Goal: Information Seeking & Learning: Learn about a topic

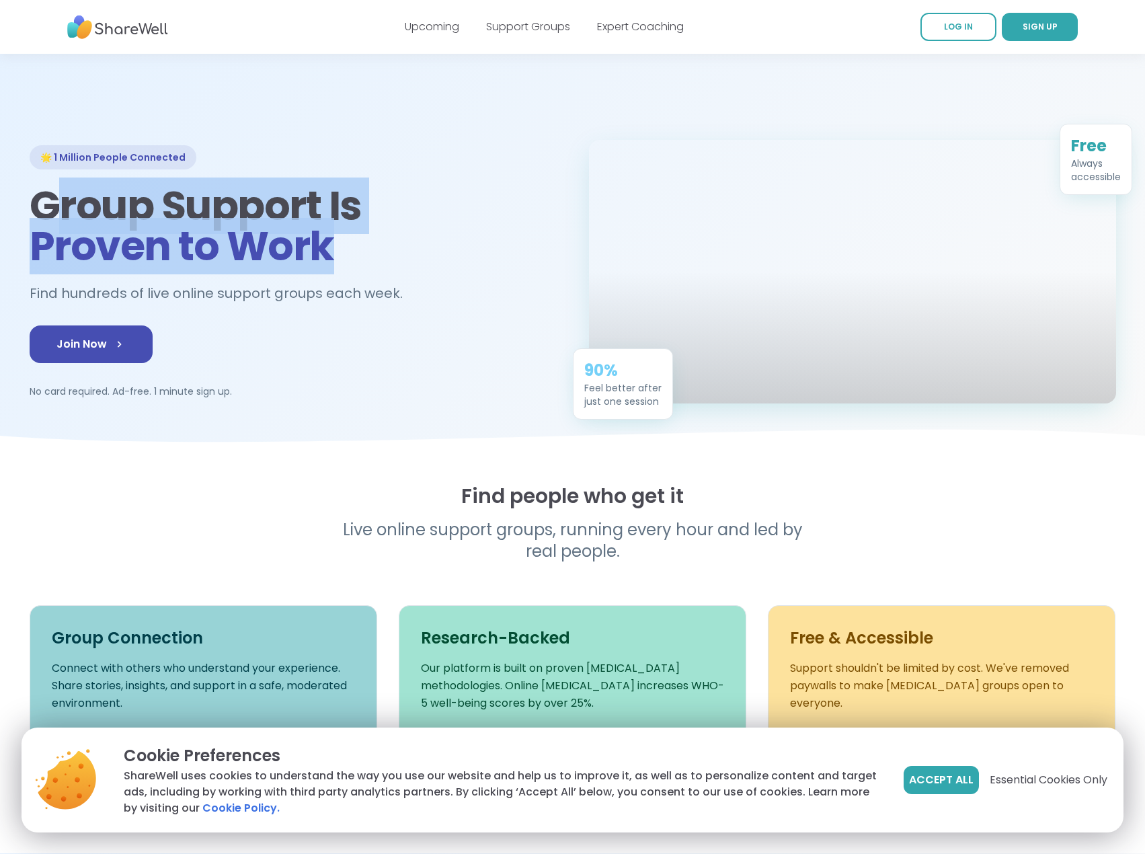
click at [48, 189] on h1 "Group Support Is Proven to Work" at bounding box center [293, 226] width 527 height 81
click at [274, 224] on span "Proven to Work" at bounding box center [182, 246] width 304 height 56
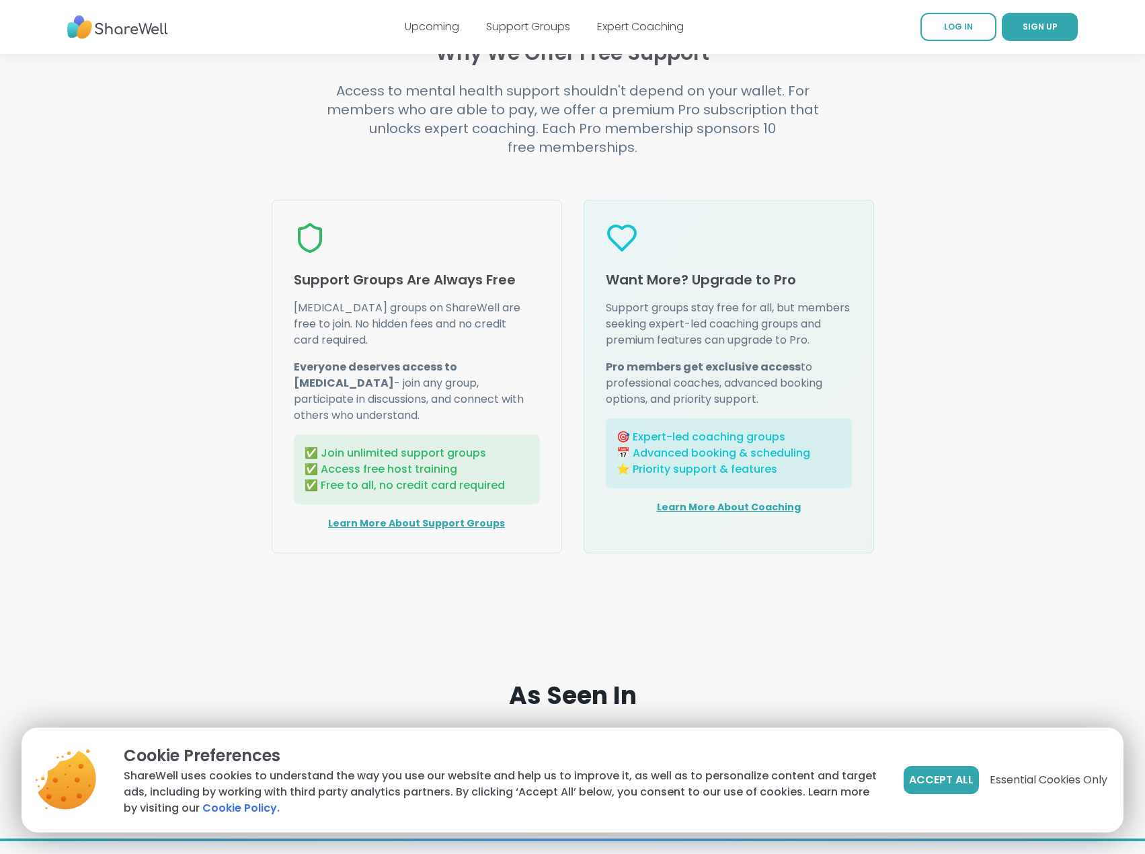
scroll to position [1807, 0]
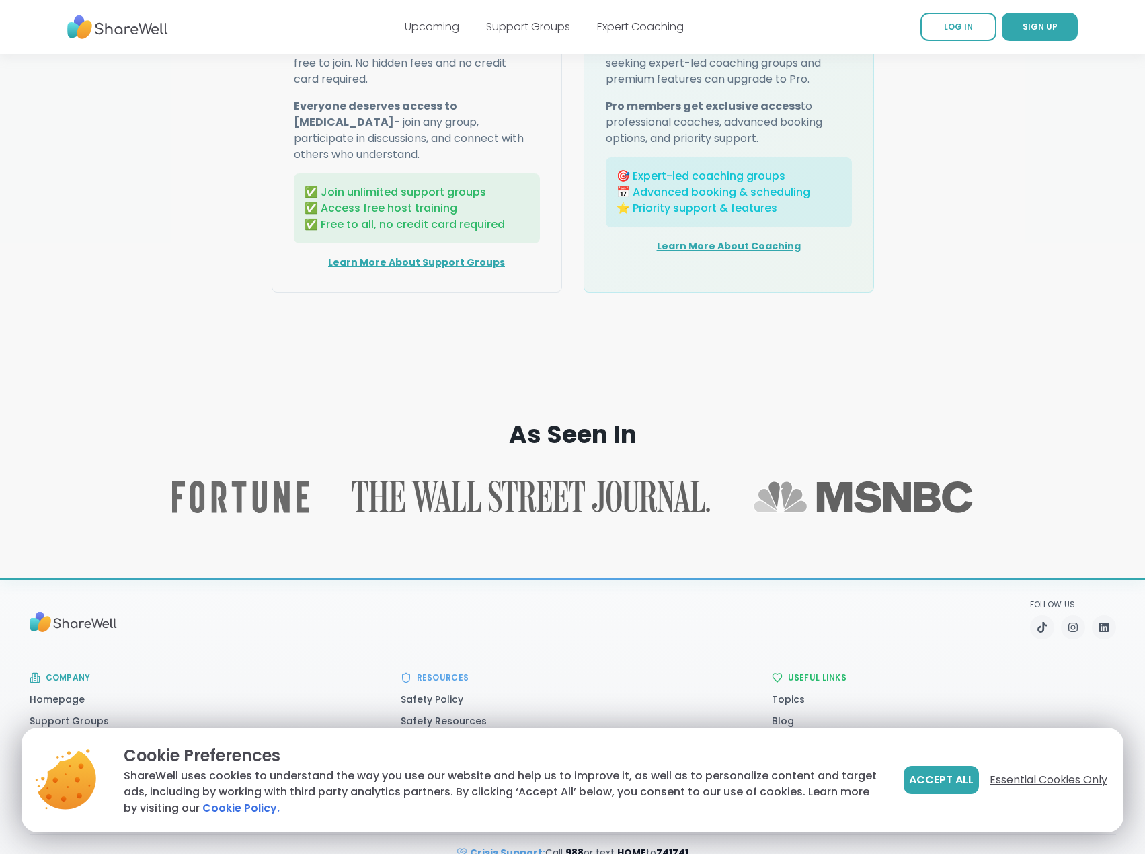
click at [1057, 780] on span "Essential Cookies Only" at bounding box center [1048, 780] width 118 height 16
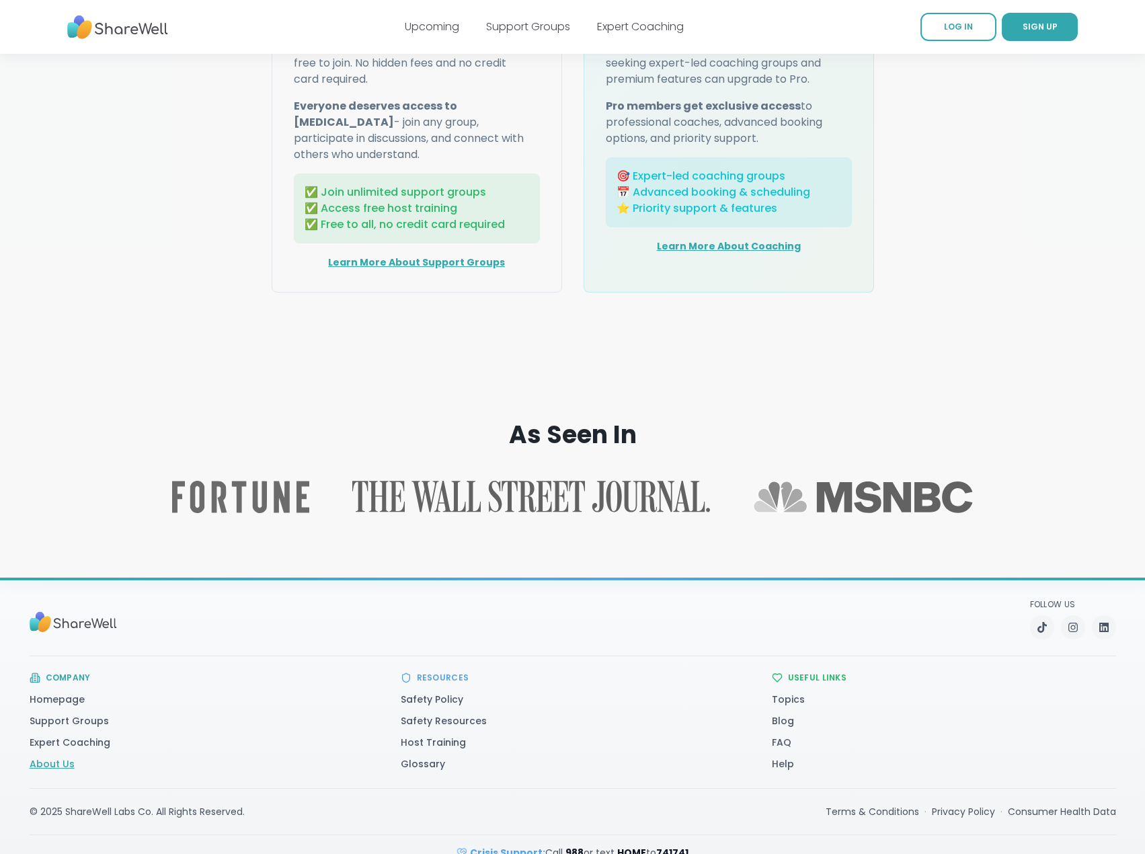
click at [52, 757] on link "About Us" at bounding box center [52, 763] width 45 height 13
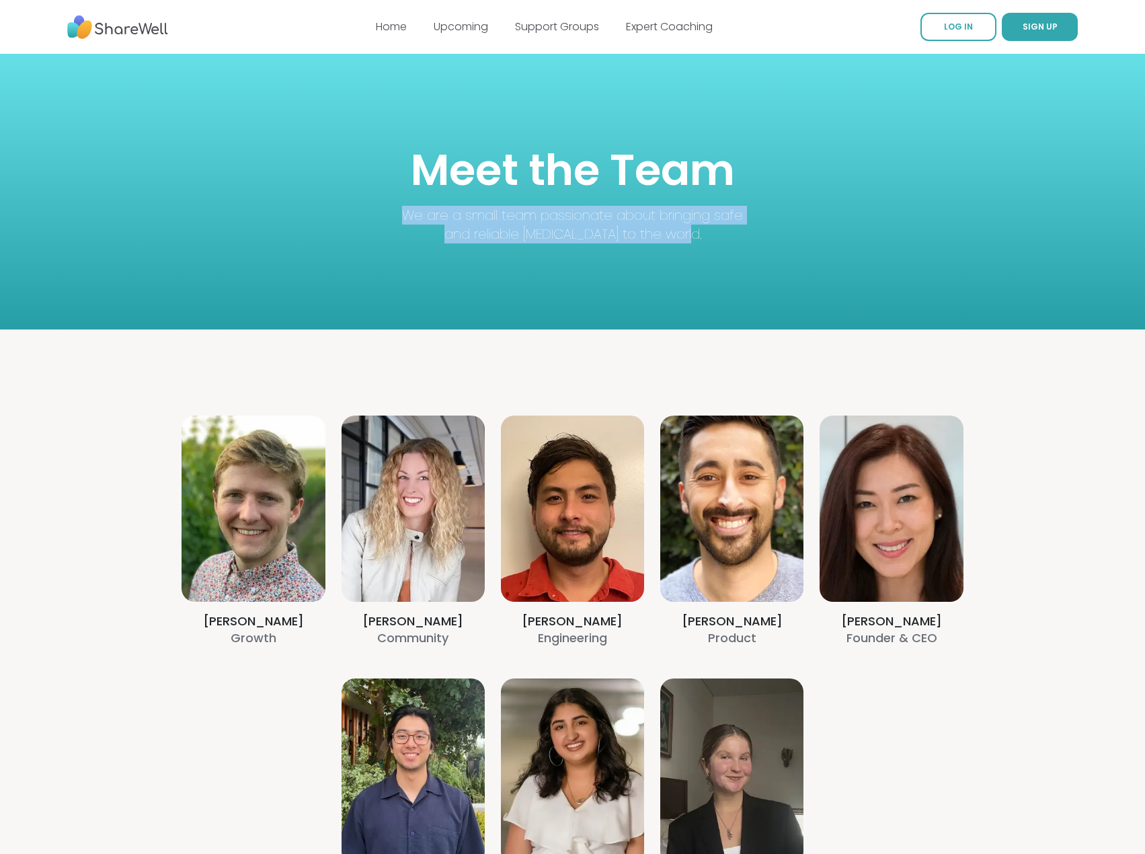
click at [729, 233] on div "Meet the Team We are a small team passionate about bringing safe and reliable […" at bounding box center [573, 192] width 452 height 104
click at [729, 235] on p "We are a small team passionate about bringing safe and reliable [MEDICAL_DATA] …" at bounding box center [573, 225] width 344 height 38
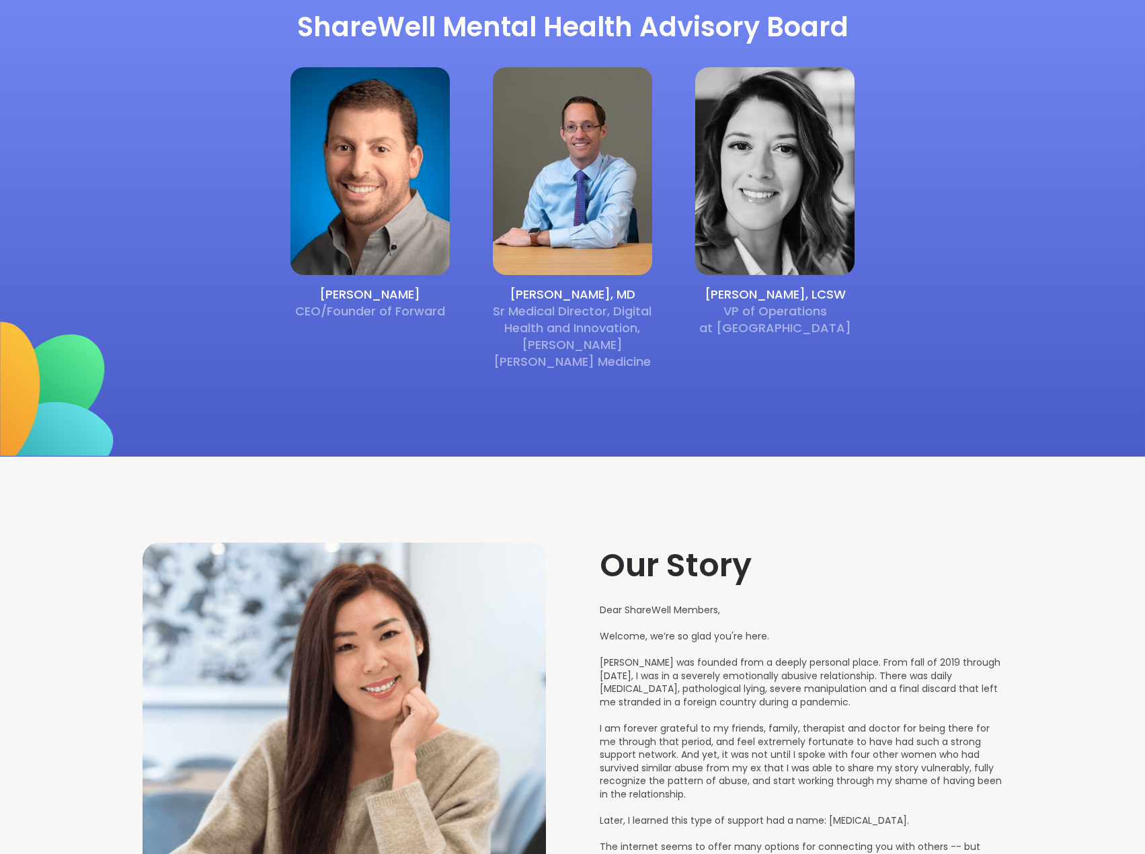
scroll to position [1546, 0]
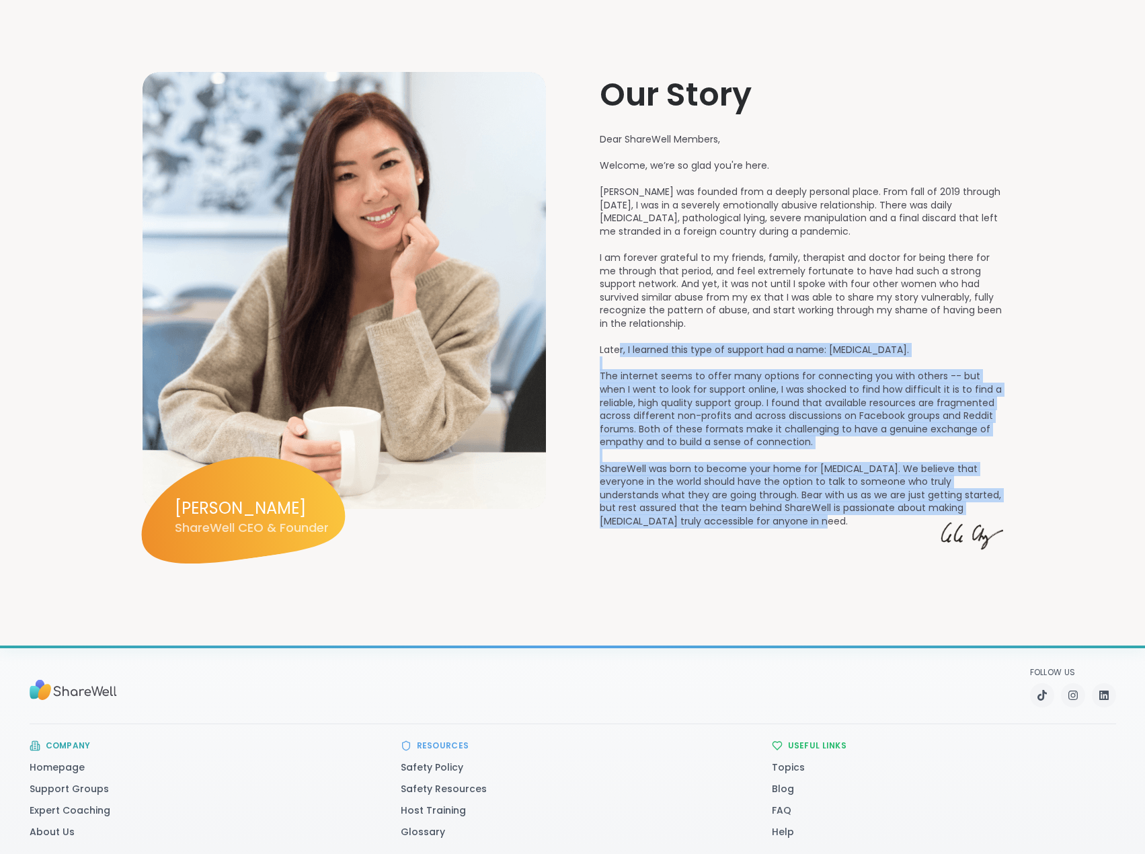
drag, startPoint x: 728, startPoint y: 400, endPoint x: 616, endPoint y: 331, distance: 131.0
click at [616, 332] on div "Our Story Dear ShareWell Members, Welcome, we’re so glad you're here. ShareWell…" at bounding box center [801, 315] width 403 height 487
click at [669, 404] on p "Dear ShareWell Members, Welcome, we’re so glad you're here. ShareWell was found…" at bounding box center [801, 330] width 403 height 395
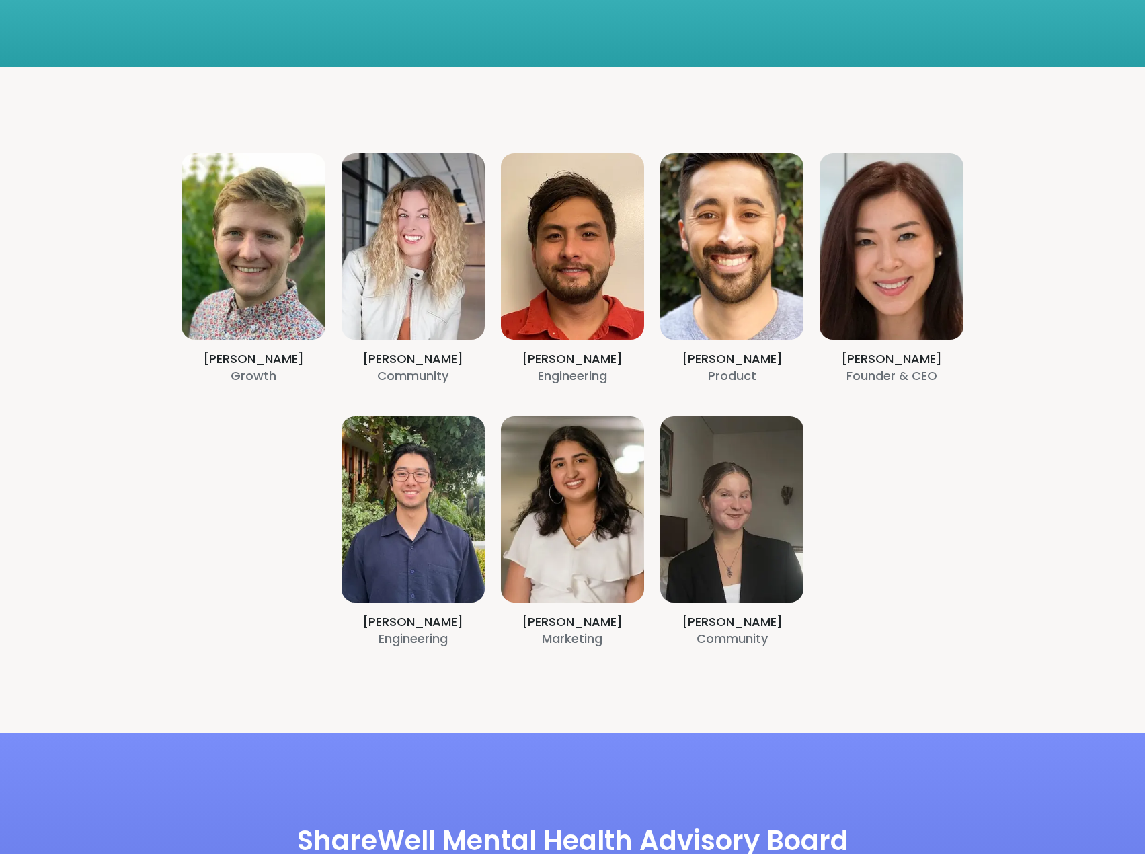
scroll to position [0, 0]
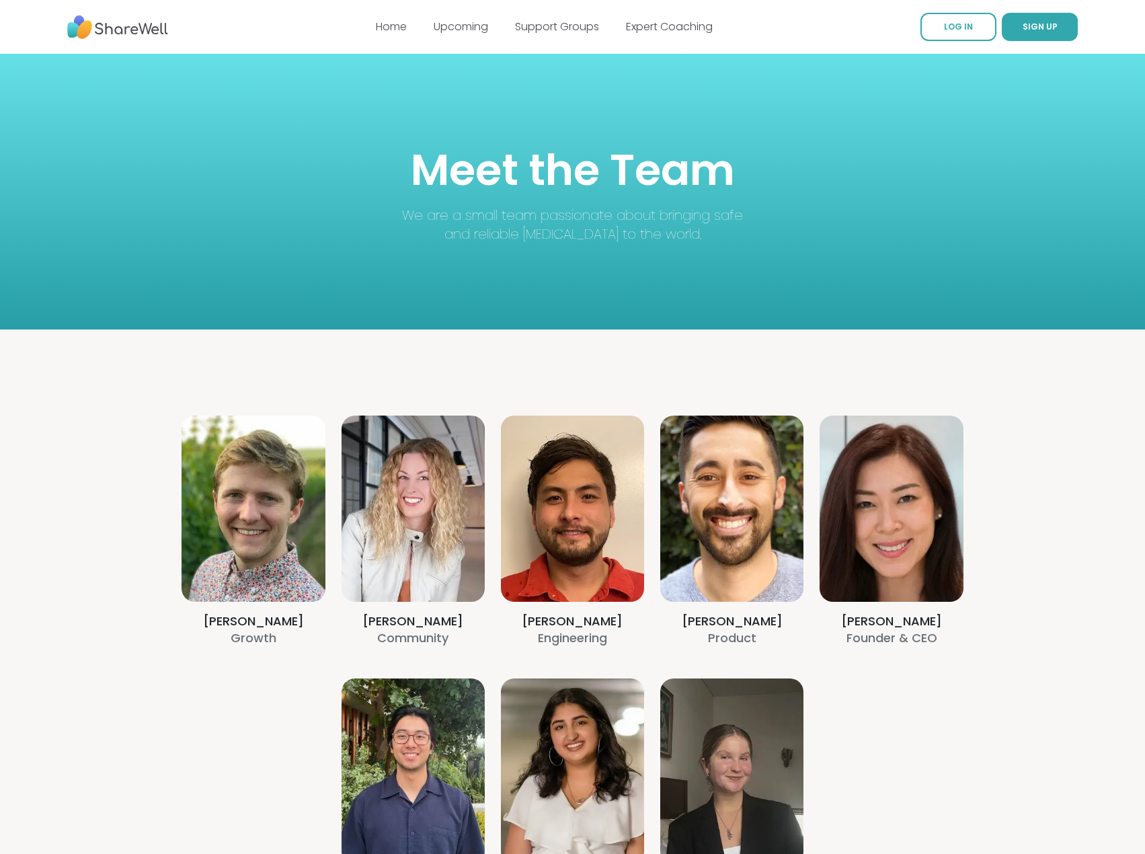
drag, startPoint x: 678, startPoint y: 648, endPoint x: 666, endPoint y: 395, distance: 253.0
click at [540, 23] on link "Support Groups" at bounding box center [557, 26] width 84 height 15
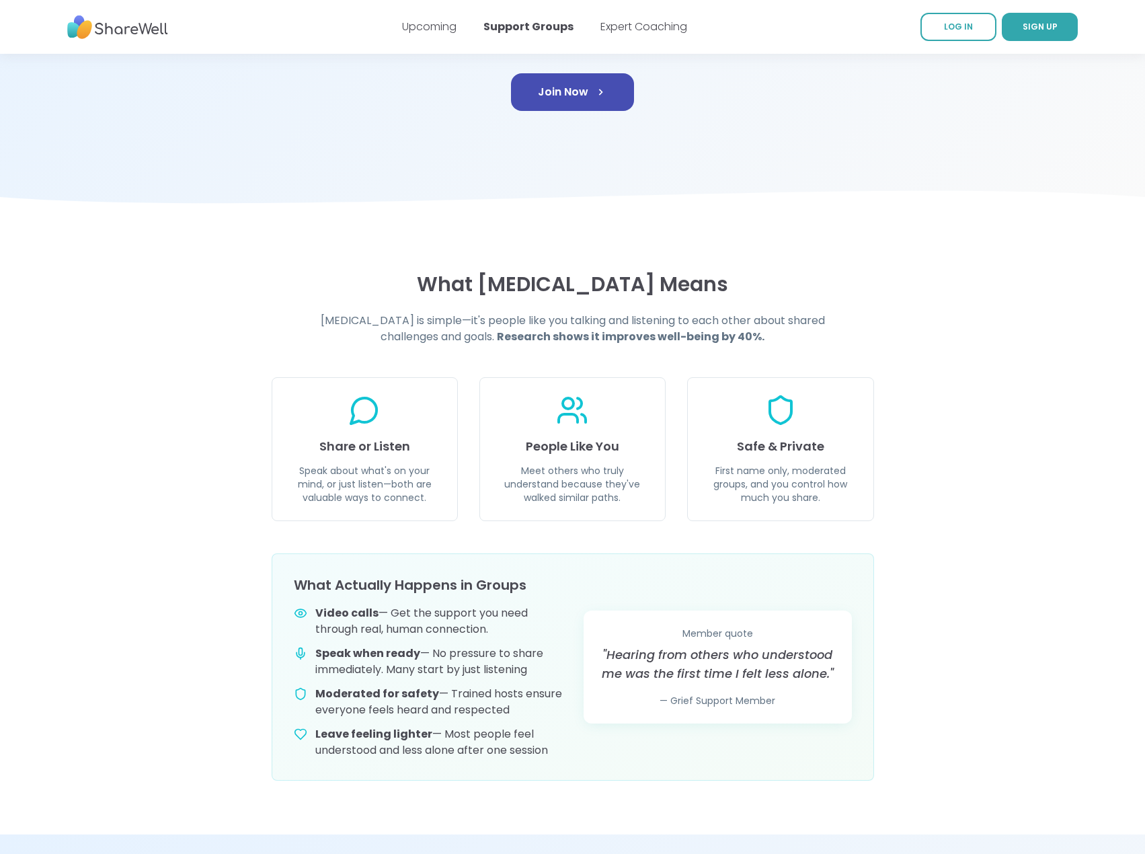
scroll to position [470, 0]
